Goal: Transaction & Acquisition: Purchase product/service

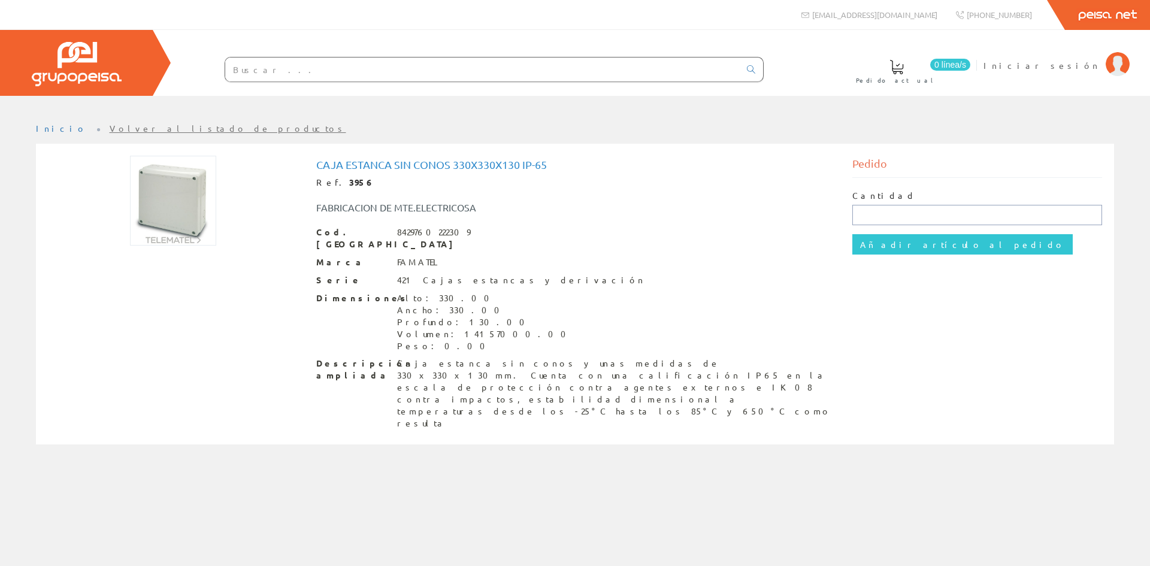
drag, startPoint x: 864, startPoint y: 217, endPoint x: 874, endPoint y: 217, distance: 10.2
click at [867, 217] on input "text" at bounding box center [977, 215] width 250 height 20
click at [897, 214] on input "1" at bounding box center [977, 215] width 250 height 20
type input "1"
click at [899, 199] on div "Cantidad 1" at bounding box center [977, 207] width 250 height 35
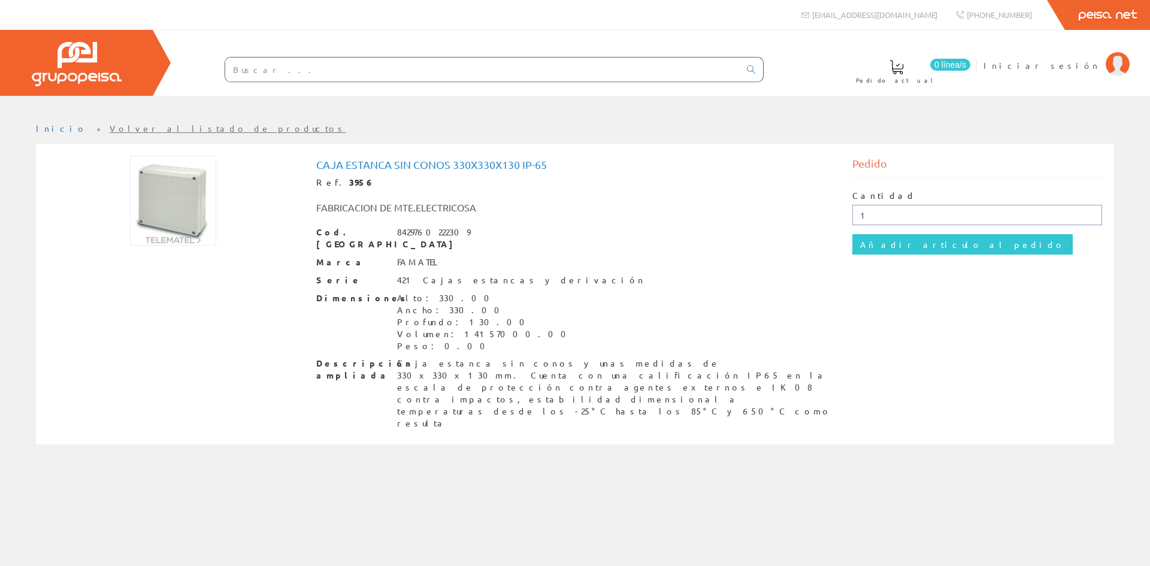
drag, startPoint x: 887, startPoint y: 222, endPoint x: 825, endPoint y: 219, distance: 61.8
click at [825, 219] on div "Caja estanca sin conos 330x330x130 IP-65 Ref. 3956 FABRICACION DE MTE.ELECTRICO…" at bounding box center [575, 296] width 1072 height 280
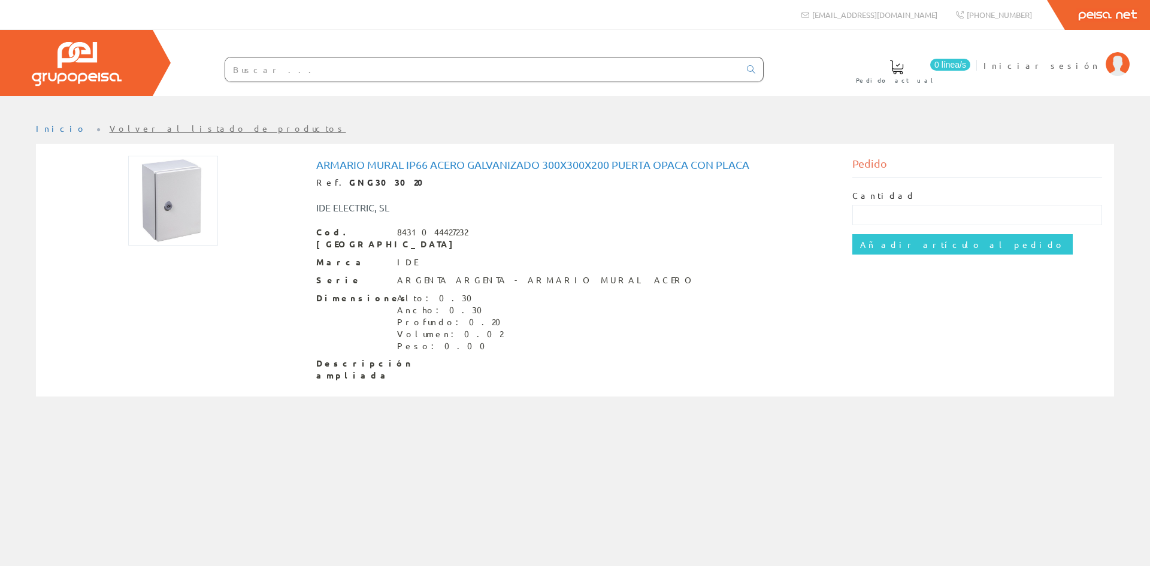
click at [181, 205] on img at bounding box center [173, 201] width 90 height 90
